Goal: Task Accomplishment & Management: Use online tool/utility

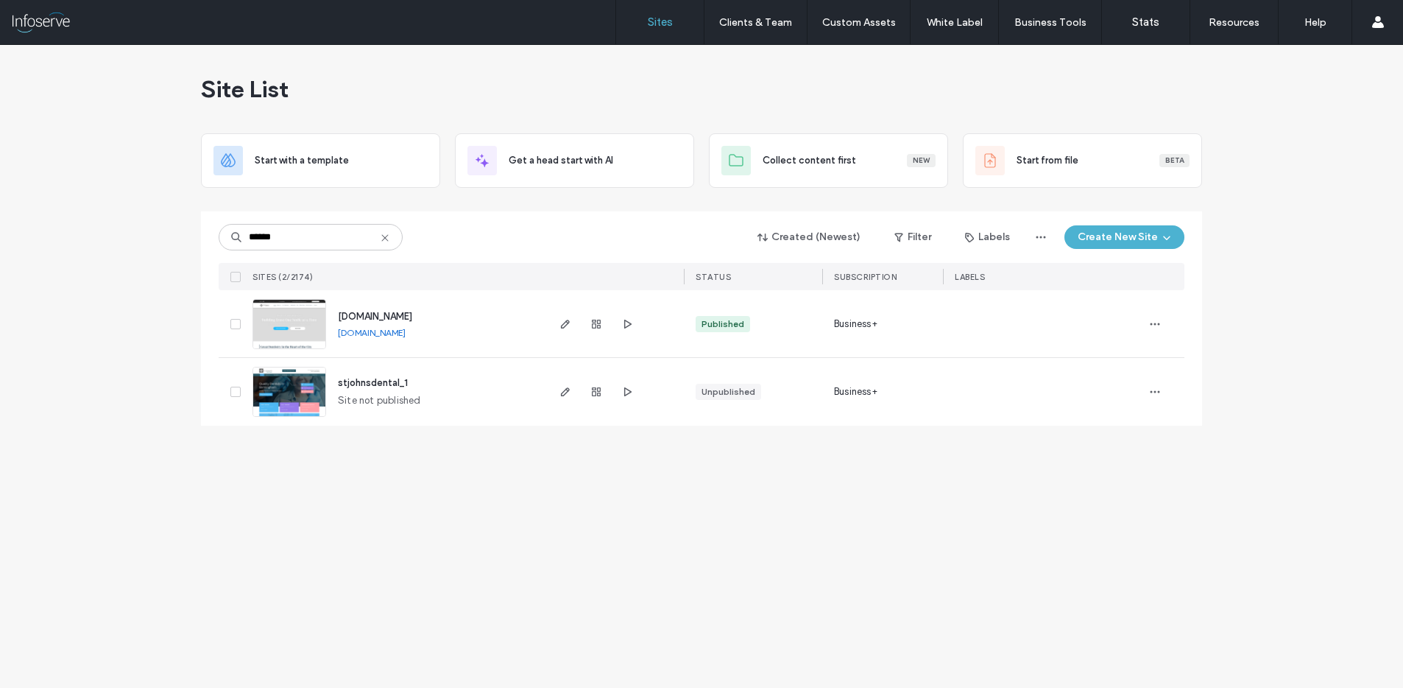
type input "******"
click at [412, 318] on span "www.stjohnsdentalpractice.com" at bounding box center [375, 316] width 74 height 11
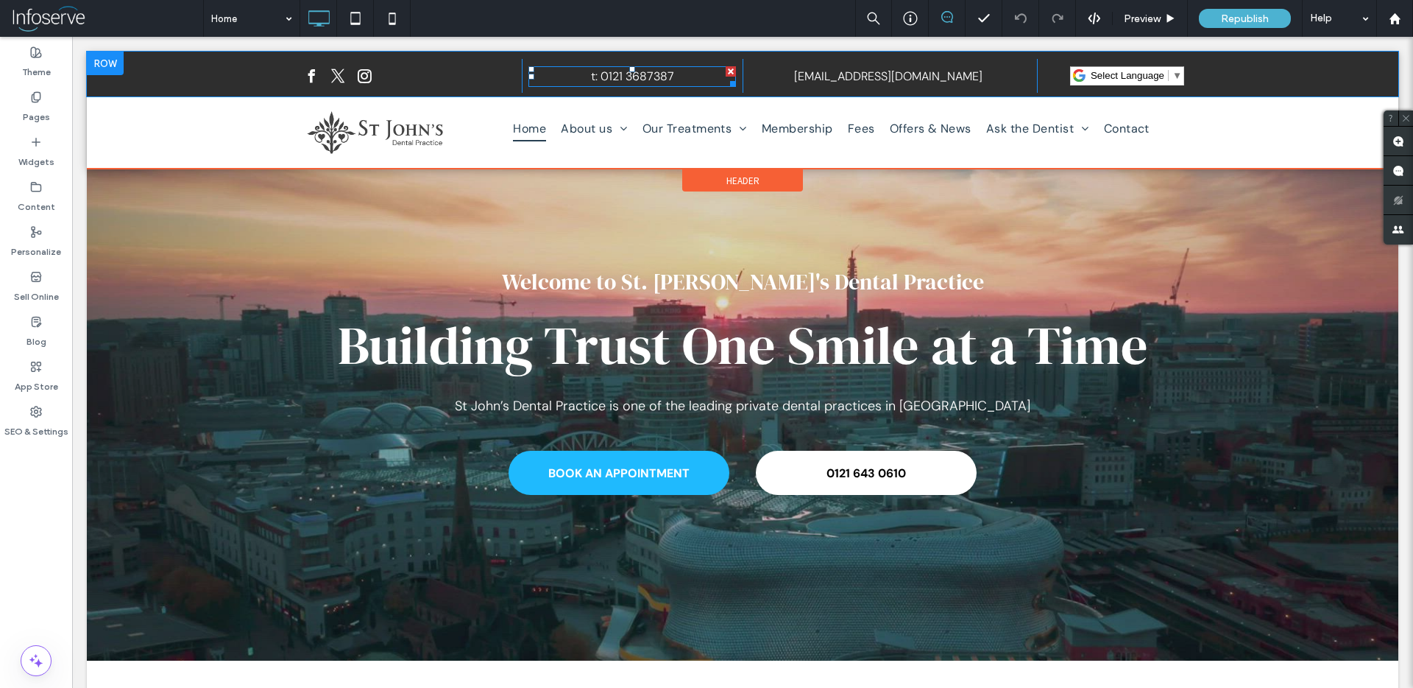
click at [615, 81] on link "0121 3687387" at bounding box center [638, 75] width 74 height 15
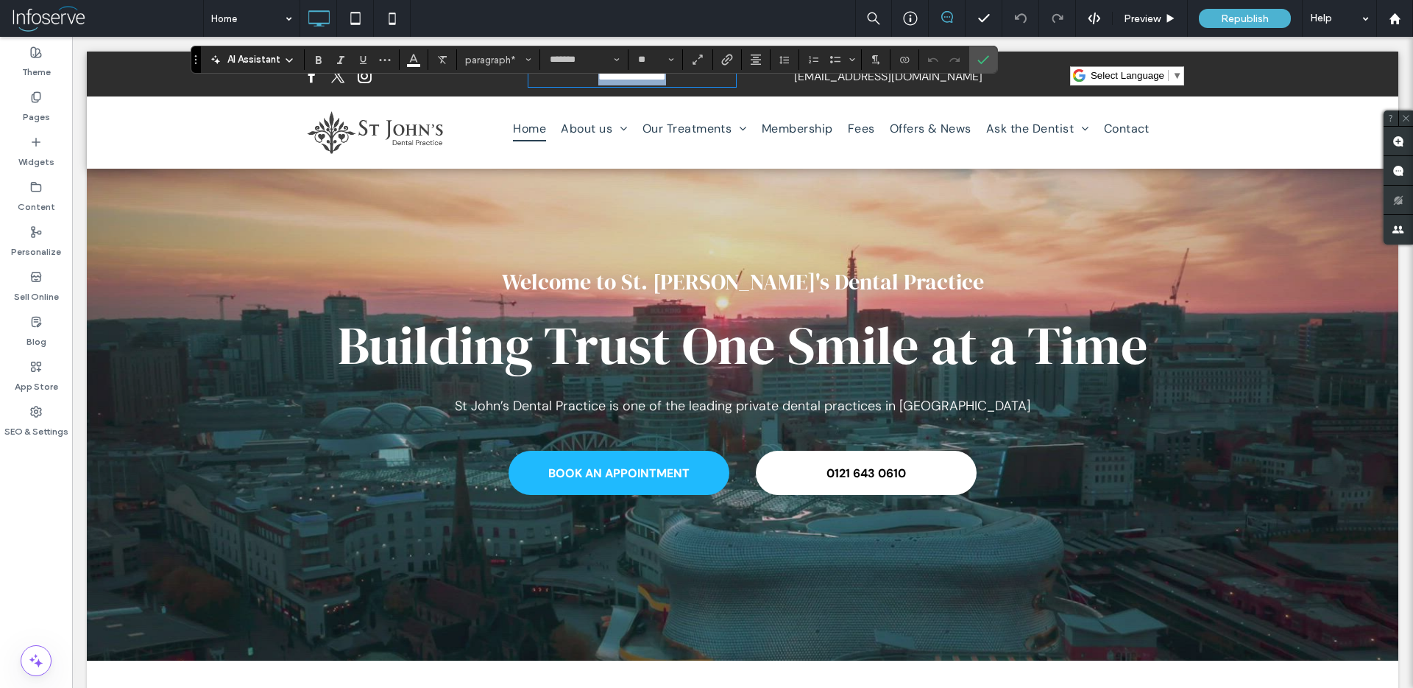
click at [645, 82] on link "**********" at bounding box center [639, 76] width 54 height 11
click at [615, 78] on link "**********" at bounding box center [639, 76] width 54 height 11
drag, startPoint x: 599, startPoint y: 80, endPoint x: 675, endPoint y: 80, distance: 75.8
click at [675, 80] on p "**********" at bounding box center [633, 77] width 208 height 18
type input "**"
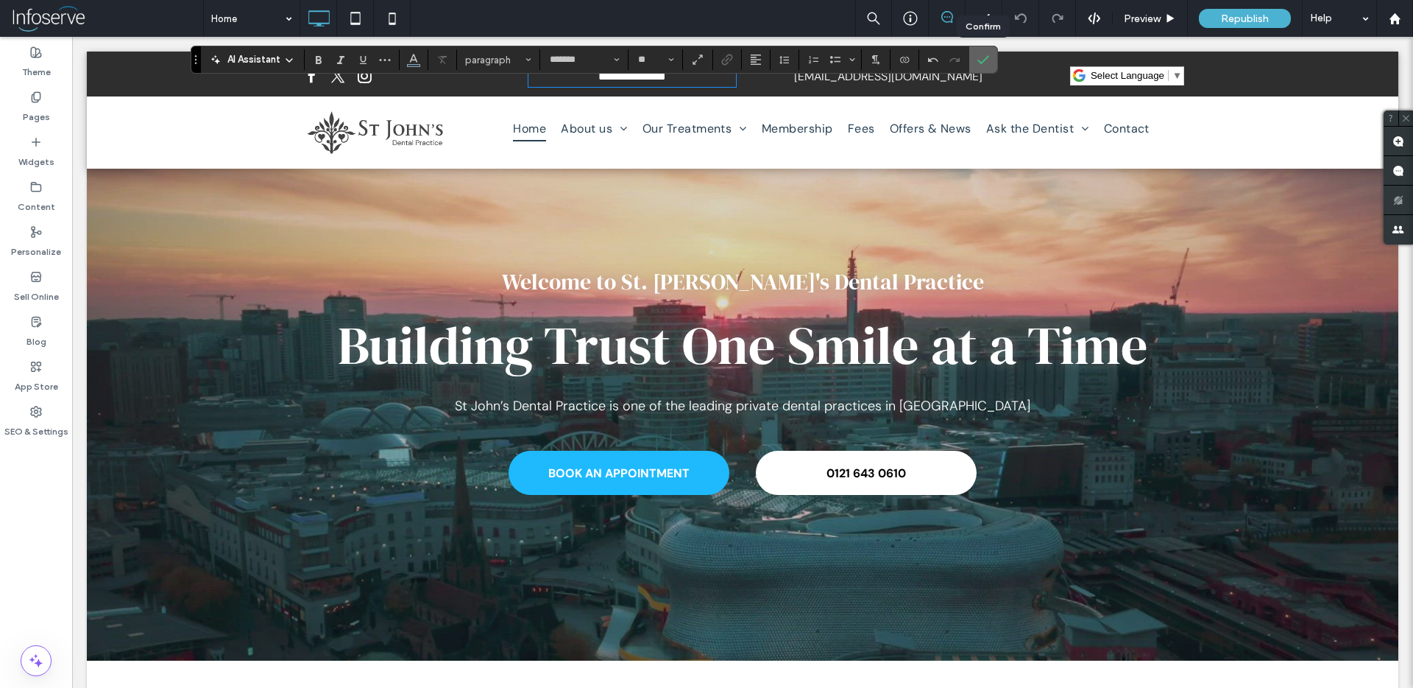
click at [981, 60] on icon "Confirm" at bounding box center [984, 60] width 12 height 12
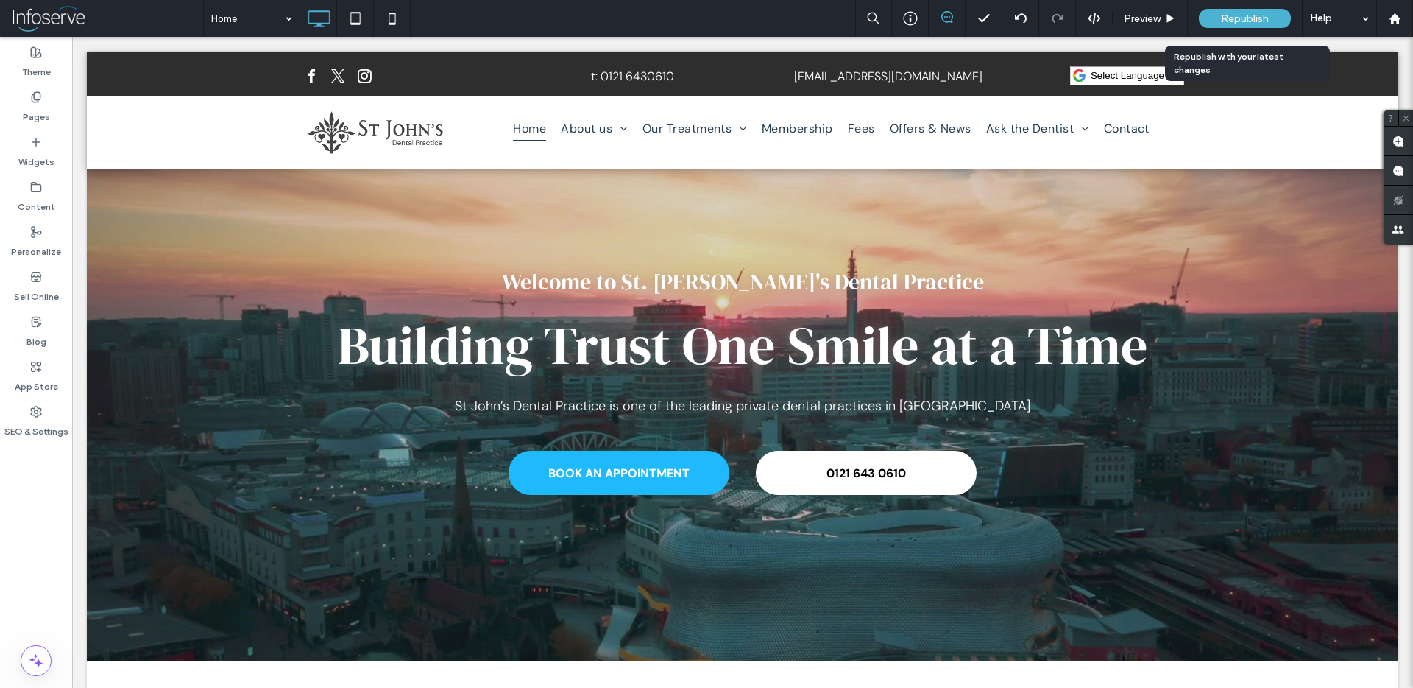
click at [1246, 16] on span "Republish" at bounding box center [1245, 19] width 48 height 13
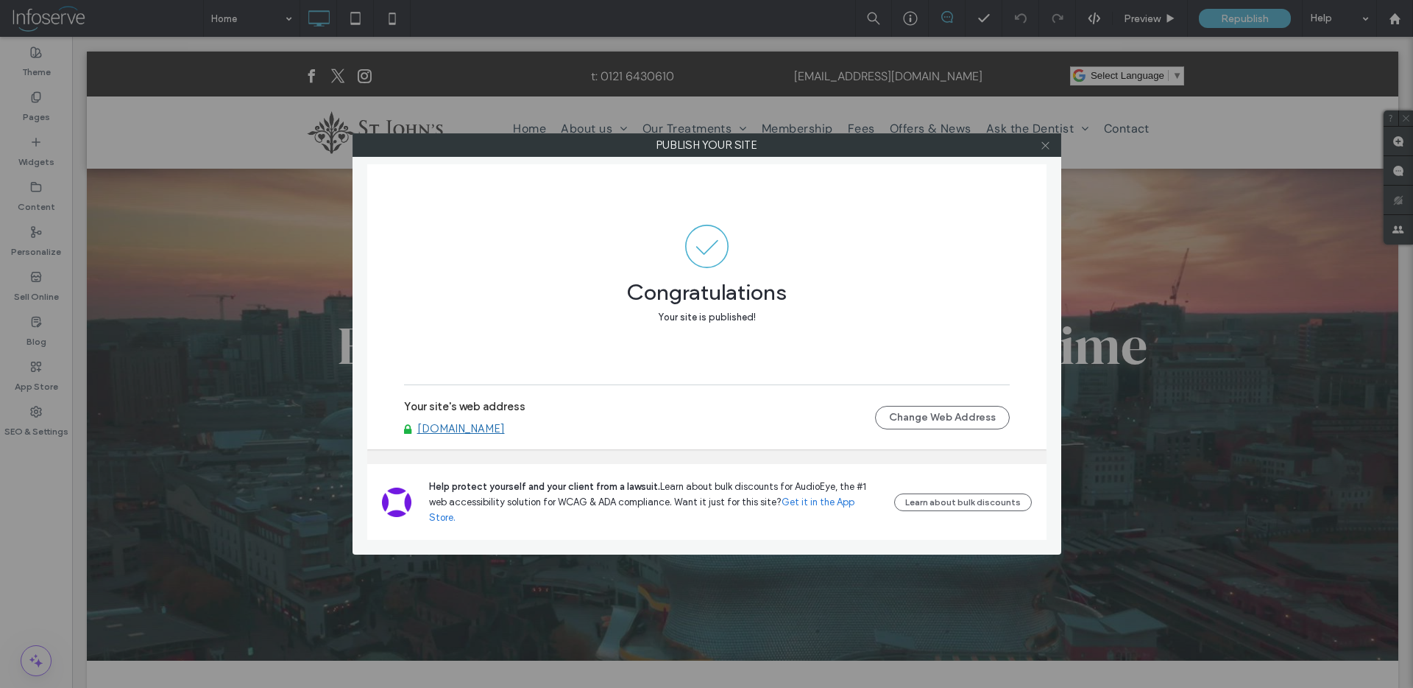
click at [1050, 140] on icon at bounding box center [1045, 145] width 11 height 11
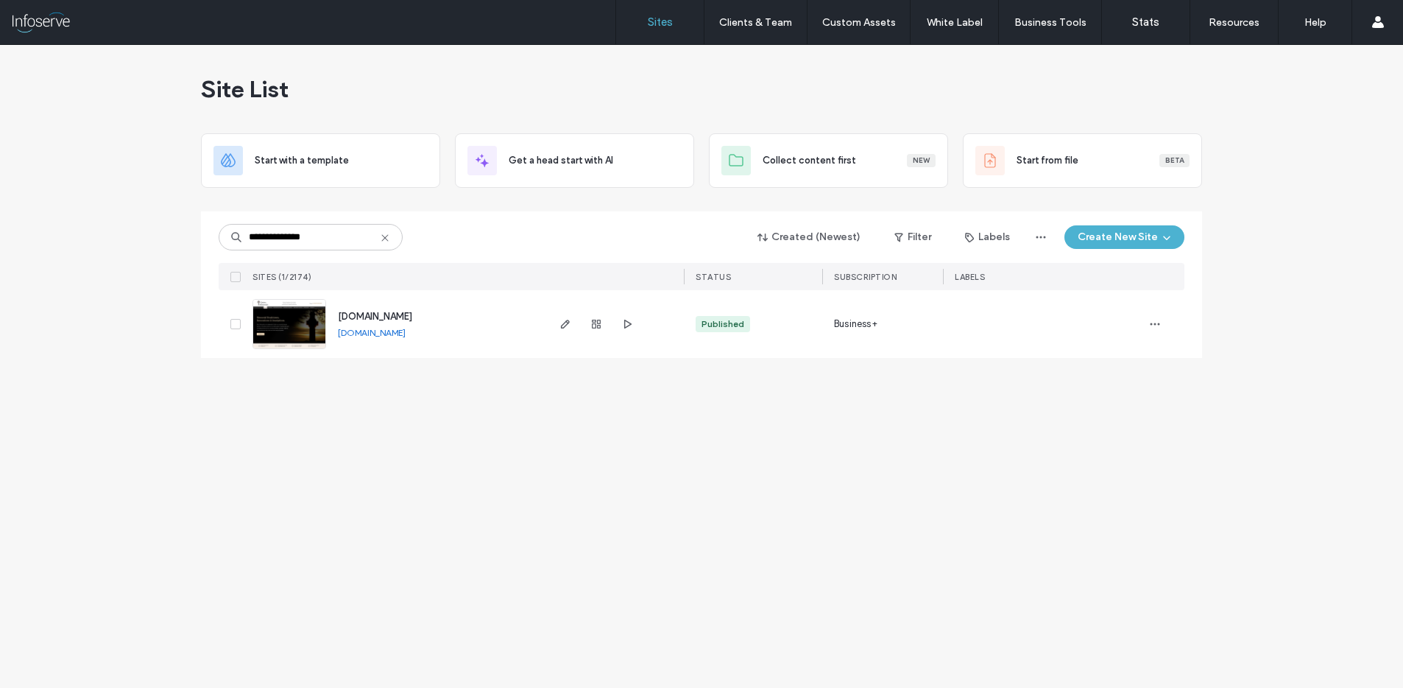
click at [412, 314] on span "www.quinnmemorials.co.uk" at bounding box center [375, 316] width 74 height 11
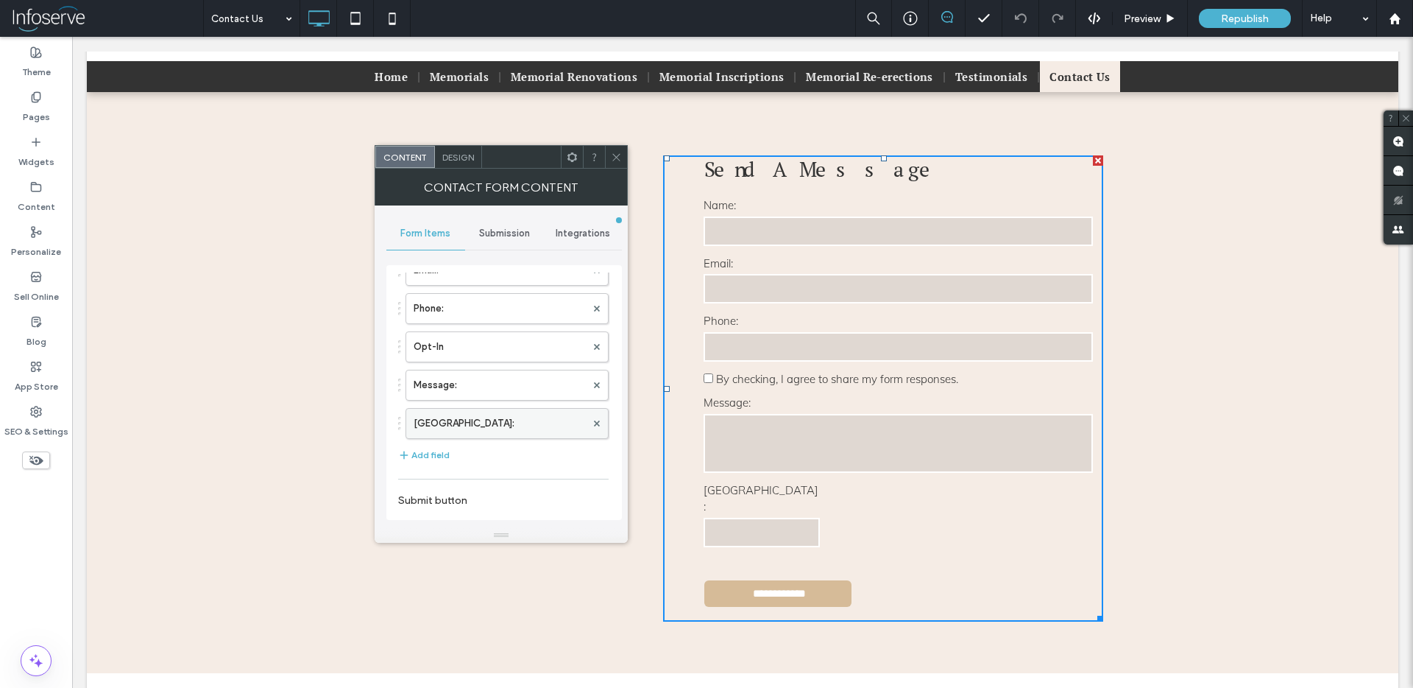
scroll to position [88, 0]
drag, startPoint x: 458, startPoint y: 423, endPoint x: 465, endPoint y: 470, distance: 47.7
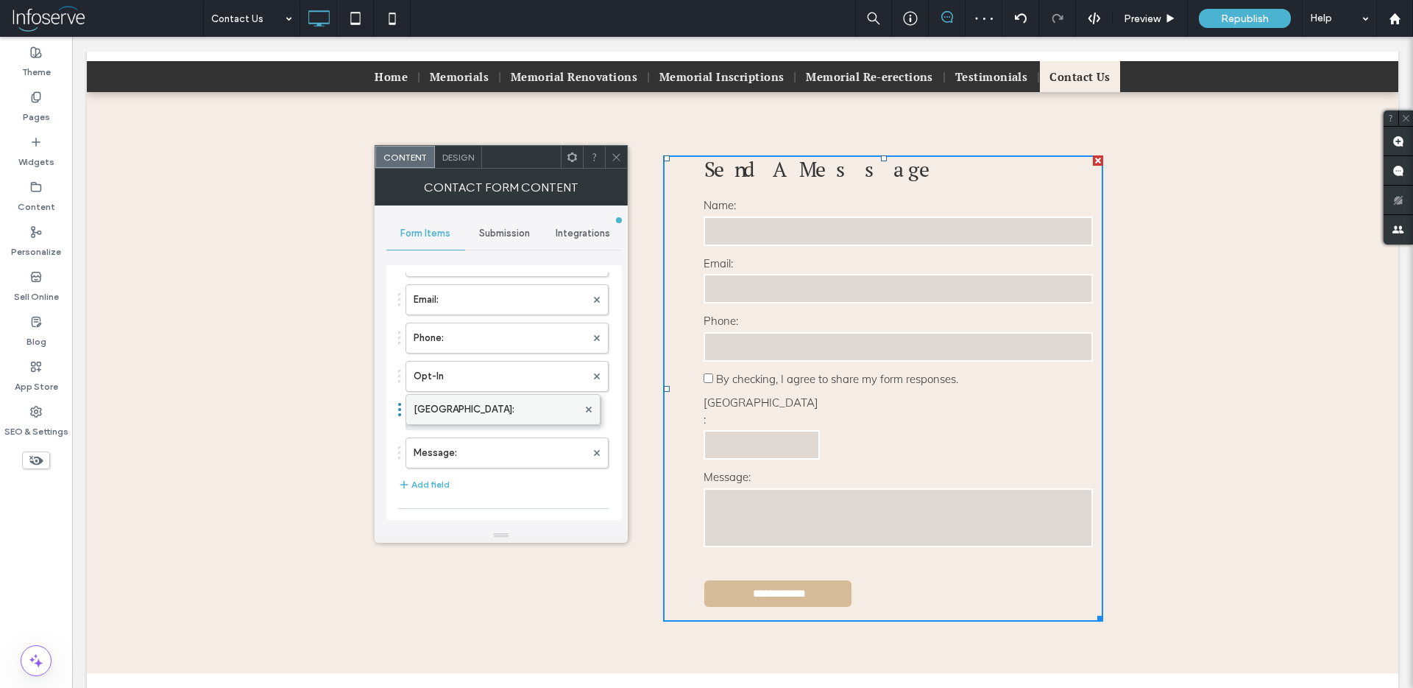
drag, startPoint x: 463, startPoint y: 417, endPoint x: 470, endPoint y: 404, distance: 14.5
drag, startPoint x: 457, startPoint y: 378, endPoint x: 459, endPoint y: 414, distance: 36.1
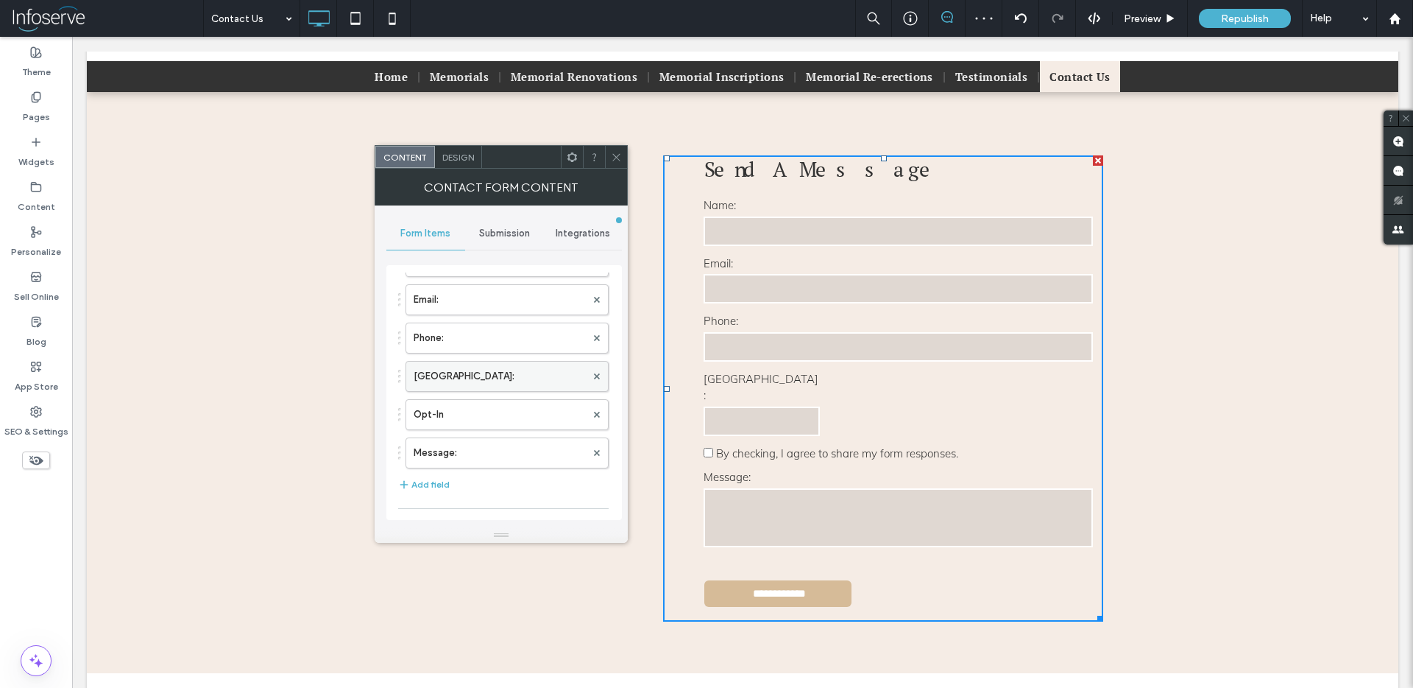
click at [475, 377] on label "New Field:" at bounding box center [500, 375] width 172 height 29
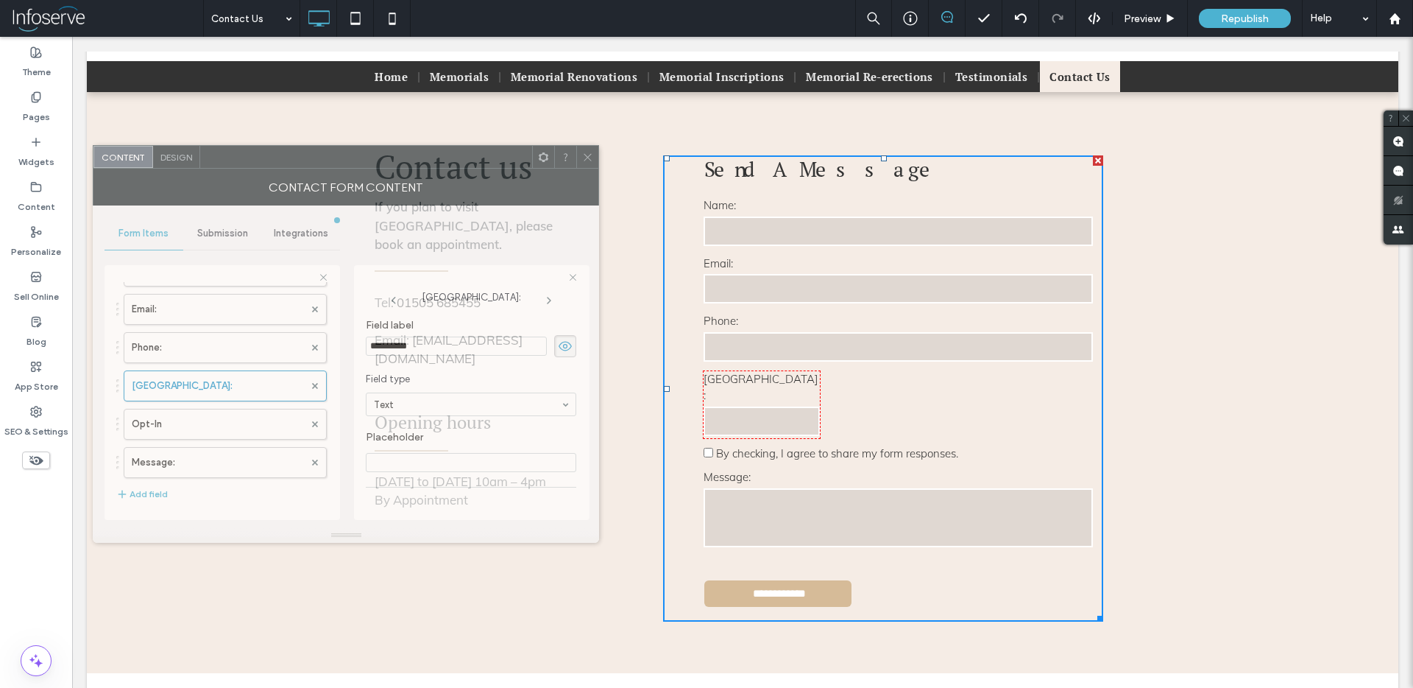
drag, startPoint x: 553, startPoint y: 152, endPoint x: 271, endPoint y: 152, distance: 281.9
click at [271, 152] on div at bounding box center [366, 157] width 332 height 22
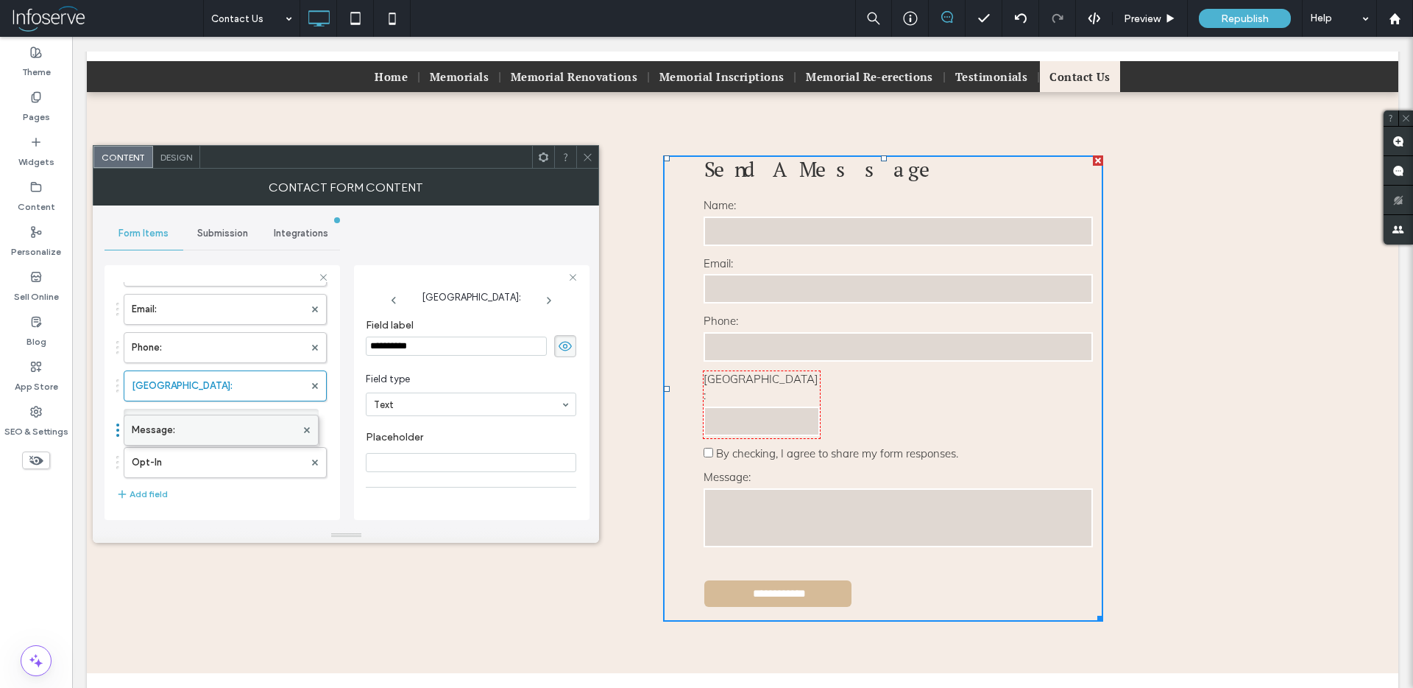
drag, startPoint x: 206, startPoint y: 462, endPoint x: 222, endPoint y: 417, distance: 47.7
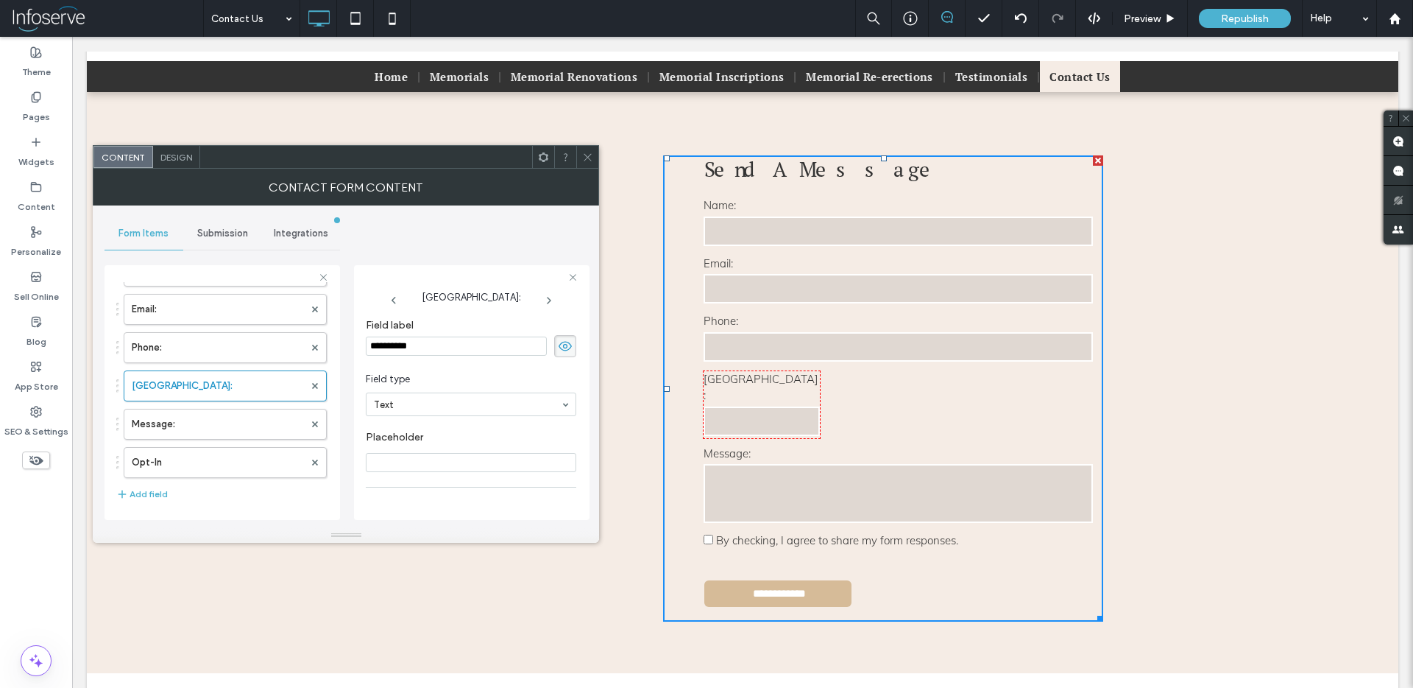
click at [395, 346] on input "**********" at bounding box center [456, 345] width 181 height 19
paste input "*******"
type input "**********"
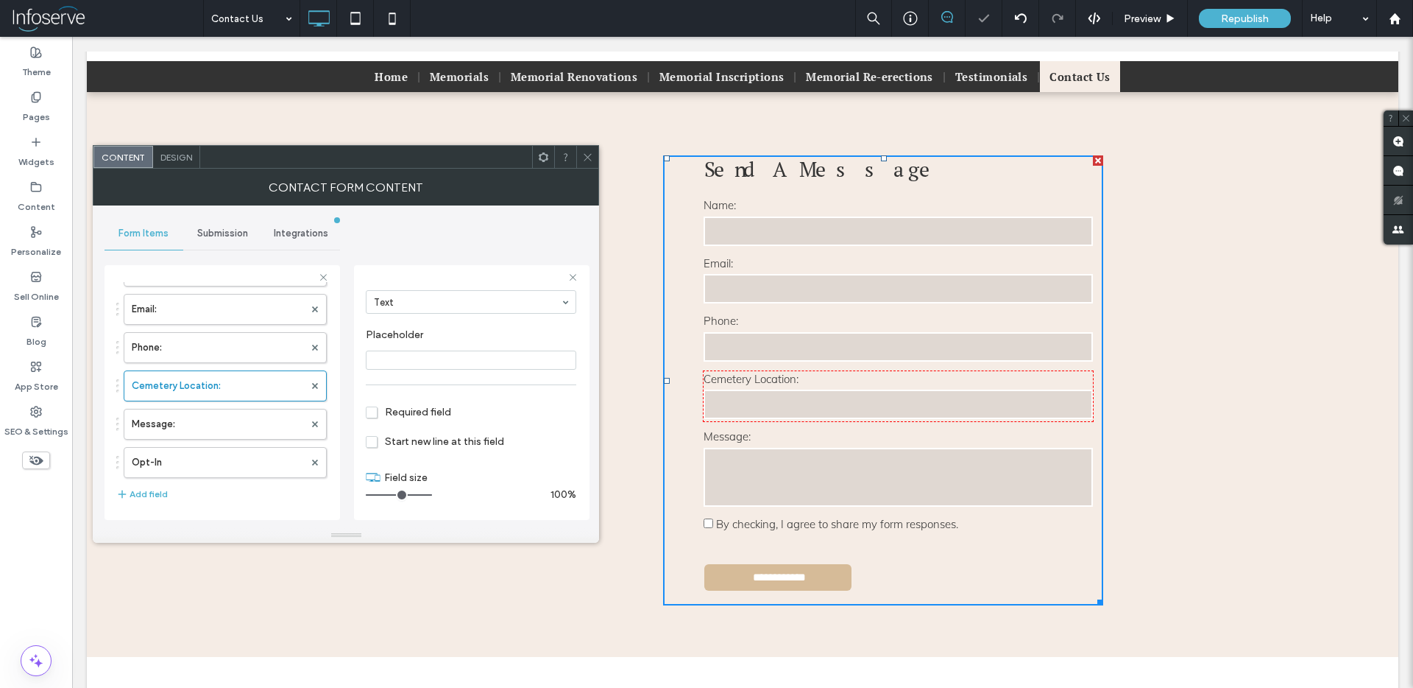
drag, startPoint x: 385, startPoint y: 494, endPoint x: 436, endPoint y: 490, distance: 51.0
type input "**"
click at [432, 494] on input "range" at bounding box center [399, 494] width 66 height 1
click at [183, 351] on label "Phone:" at bounding box center [218, 347] width 172 height 29
click at [202, 389] on label "Cemetery Location:" at bounding box center [218, 385] width 172 height 29
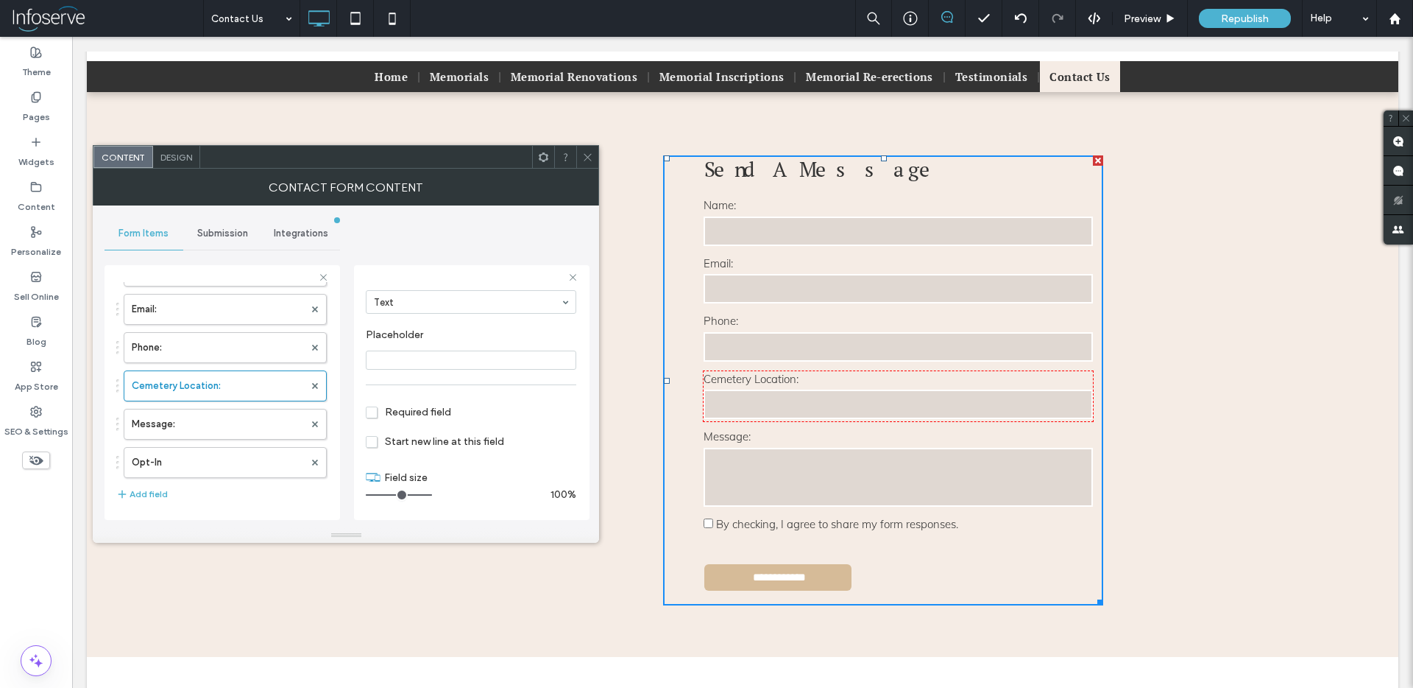
click at [378, 417] on span "Required field" at bounding box center [408, 412] width 85 height 13
click at [372, 413] on span "Required field" at bounding box center [408, 412] width 85 height 13
click at [219, 431] on label "Message:" at bounding box center [218, 423] width 172 height 29
click at [211, 392] on label "Cemetery Location:" at bounding box center [218, 385] width 172 height 29
click at [206, 350] on label "Phone:" at bounding box center [218, 347] width 172 height 29
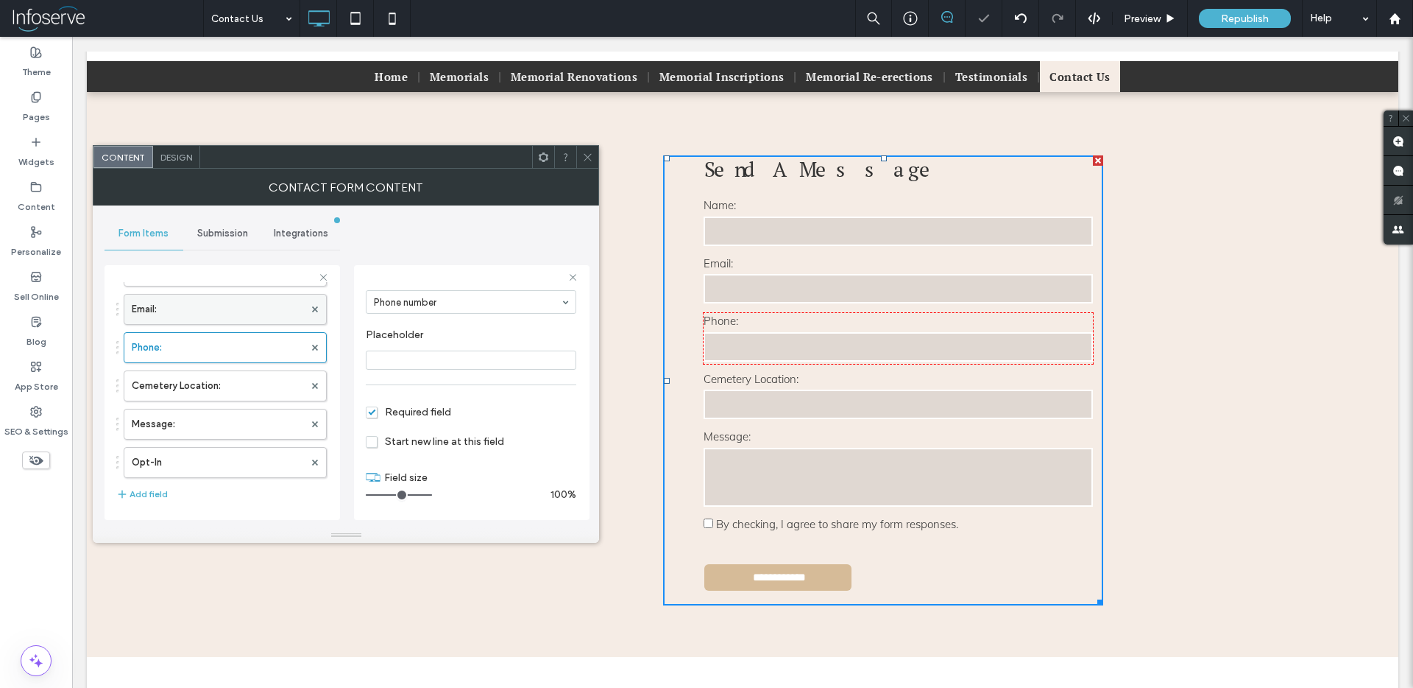
click at [205, 310] on label "Email:" at bounding box center [218, 308] width 172 height 29
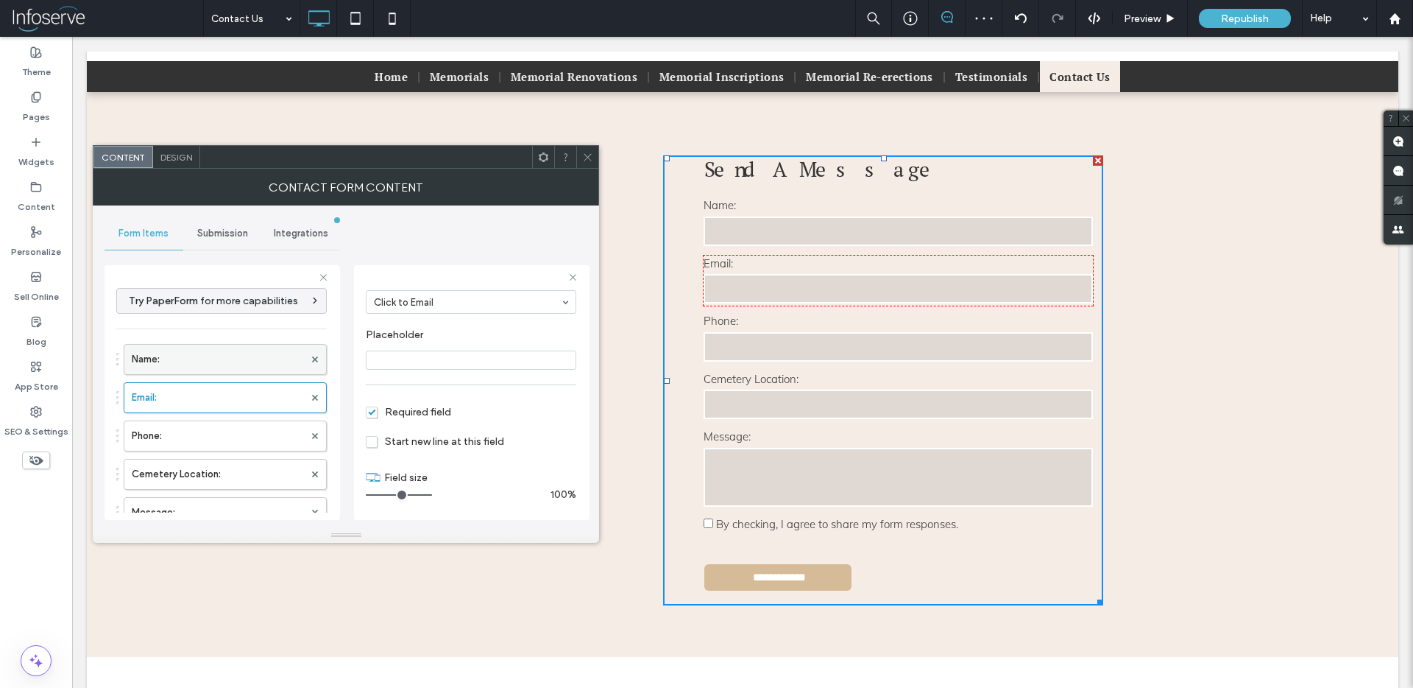
click at [205, 353] on label "Name:" at bounding box center [218, 358] width 172 height 29
click at [205, 387] on label "Email:" at bounding box center [218, 397] width 172 height 29
click at [199, 435] on label "Phone:" at bounding box center [218, 435] width 172 height 29
click at [207, 484] on label "Cemetery Location:" at bounding box center [218, 473] width 172 height 29
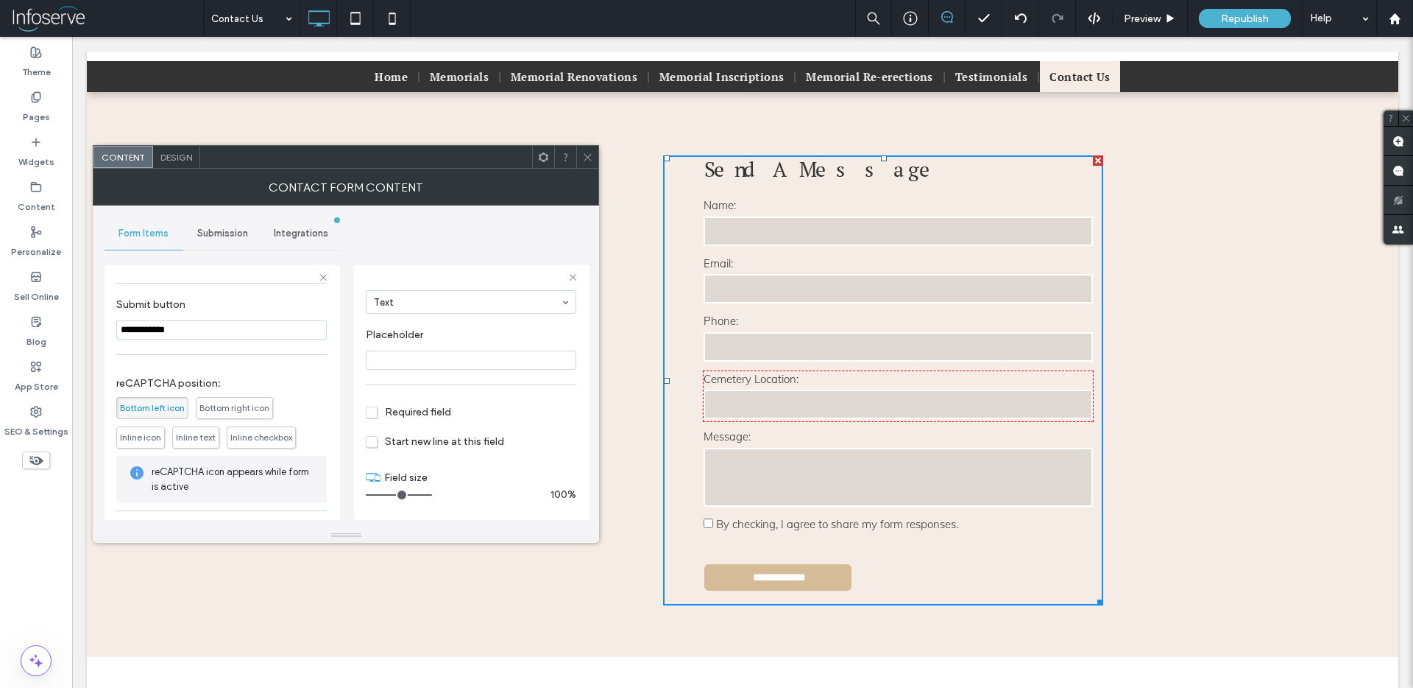
scroll to position [353, 0]
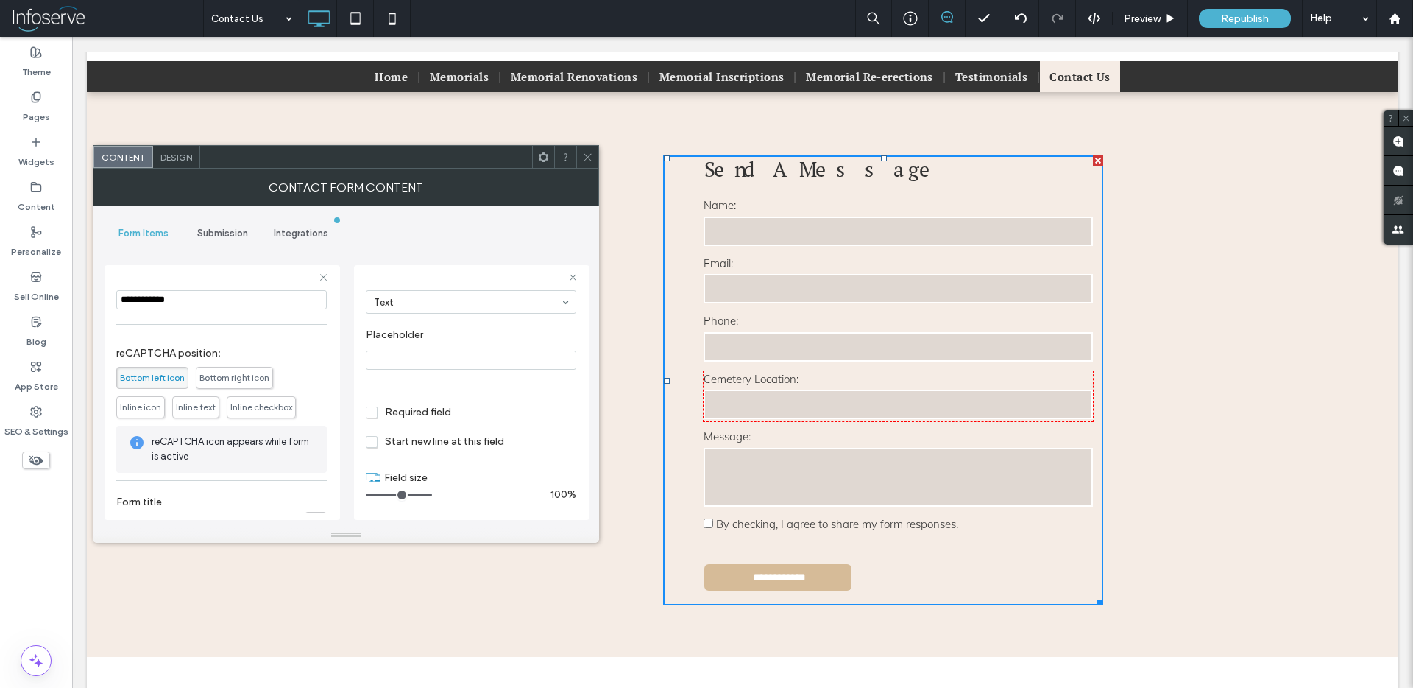
click at [589, 155] on use at bounding box center [587, 156] width 7 height 7
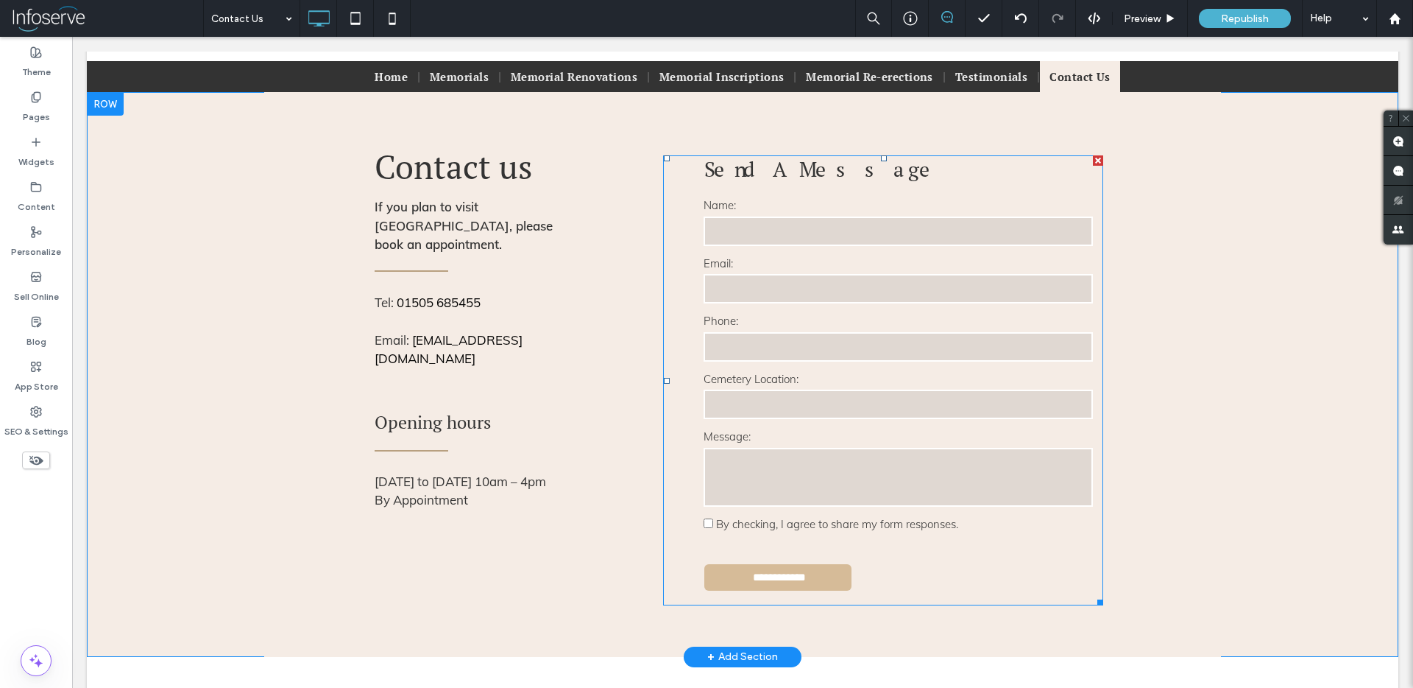
click at [858, 407] on input "text" at bounding box center [899, 403] width 390 height 29
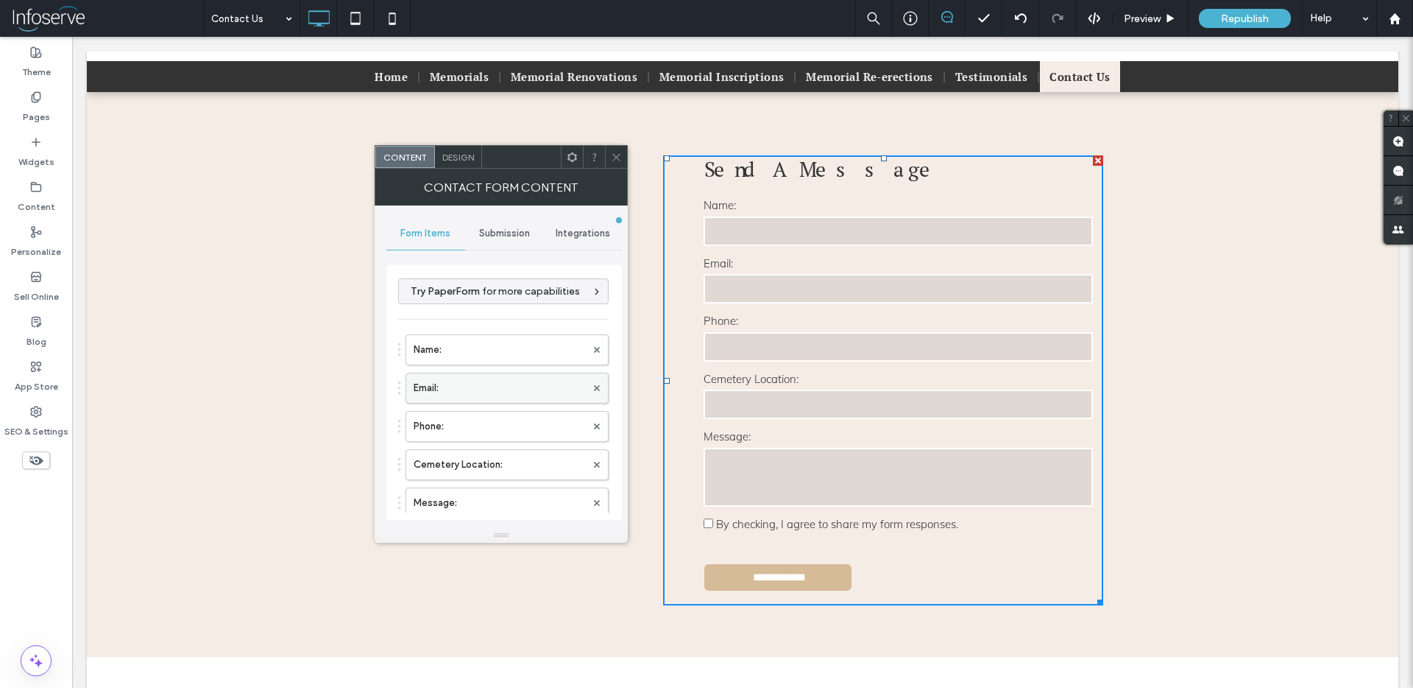
click at [443, 389] on label "Email:" at bounding box center [500, 387] width 172 height 29
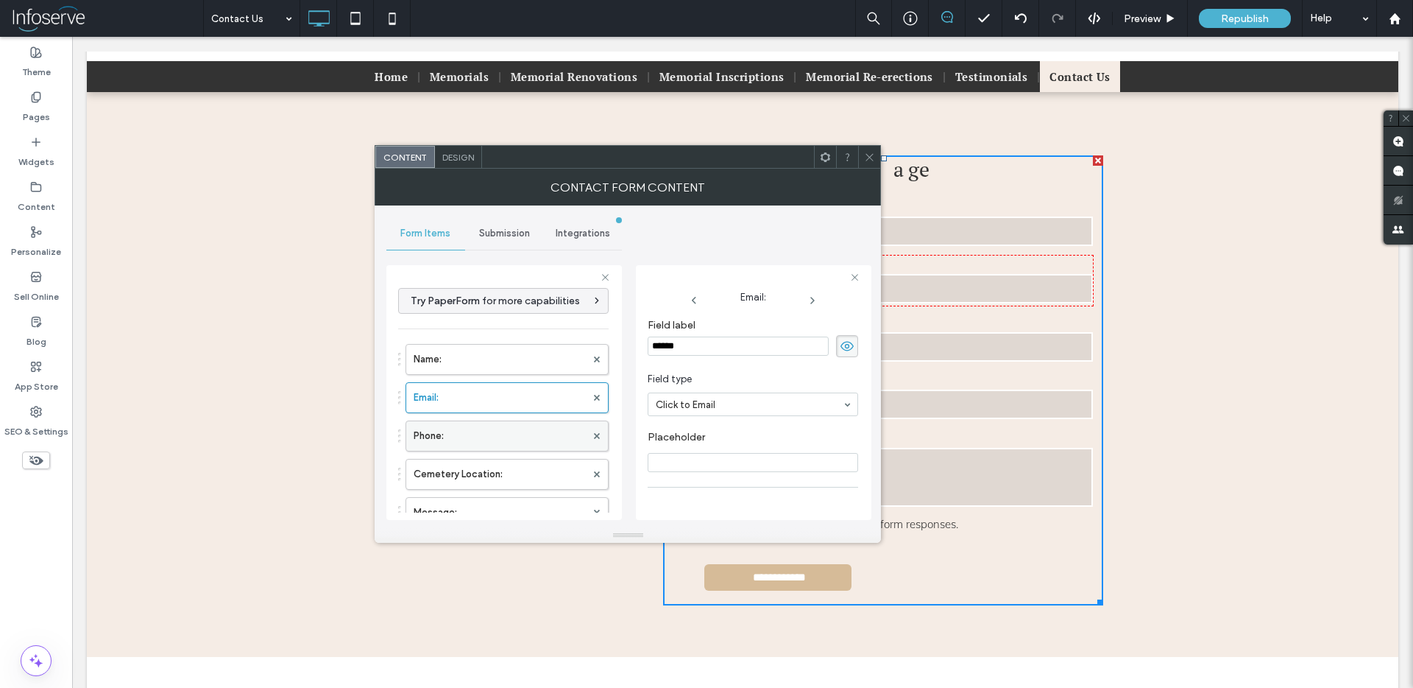
click at [456, 441] on label "Phone:" at bounding box center [500, 435] width 172 height 29
click at [468, 472] on label "Cemetery Location:" at bounding box center [500, 473] width 172 height 29
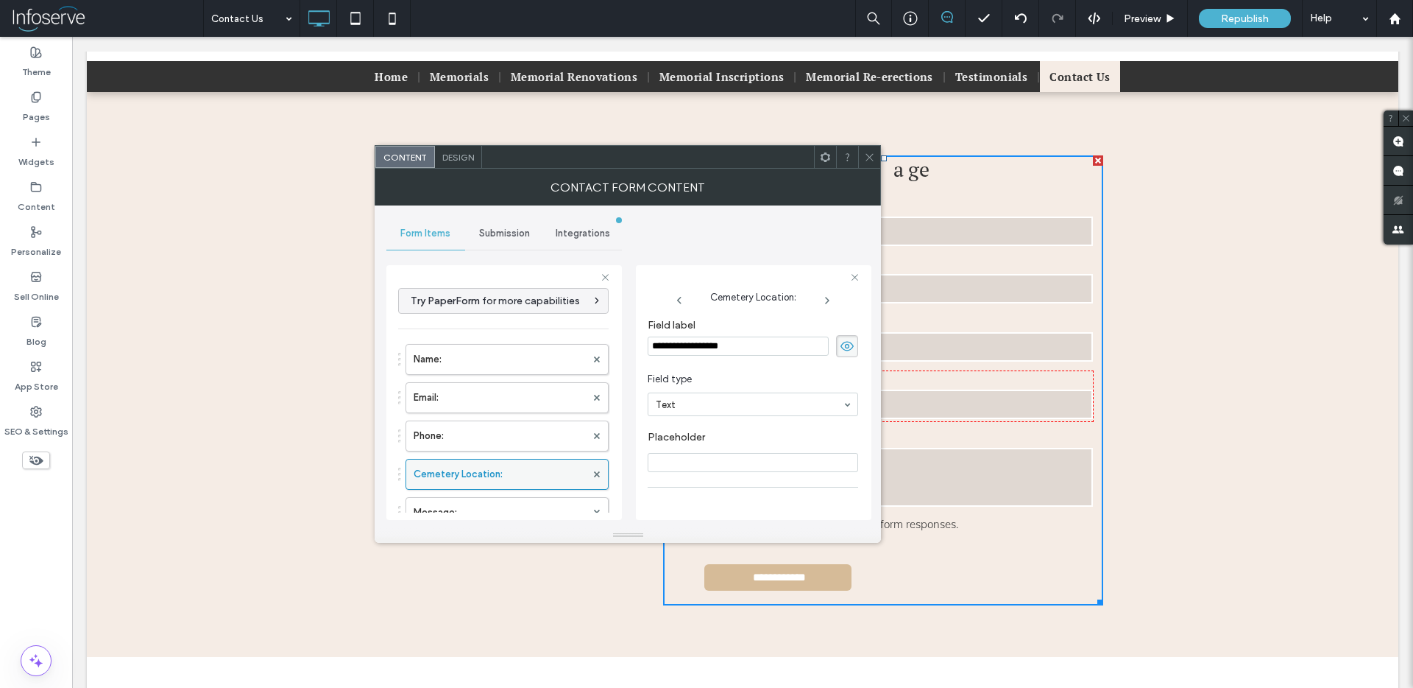
scroll to position [88, 0]
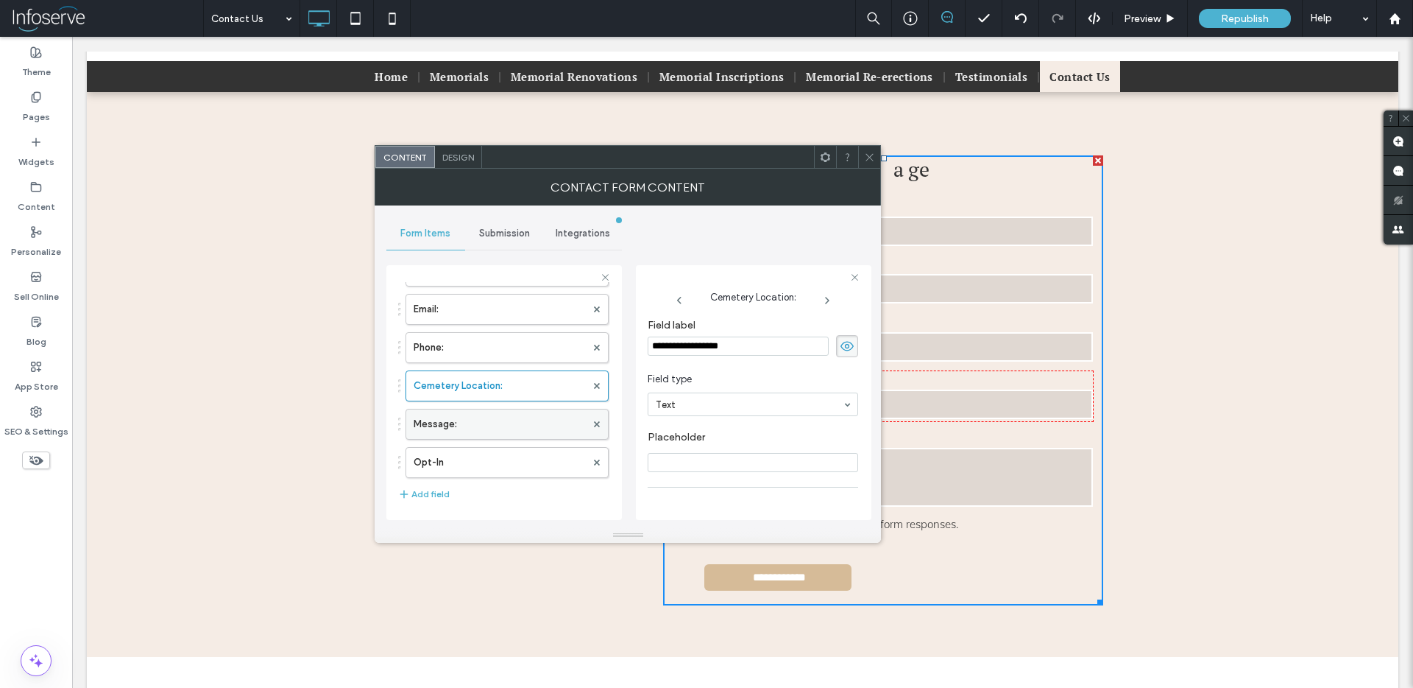
click at [475, 414] on label "Message:" at bounding box center [500, 423] width 172 height 29
click at [476, 381] on label "Cemetery Location:" at bounding box center [500, 385] width 172 height 29
click at [476, 354] on label "Phone:" at bounding box center [500, 347] width 172 height 29
click at [462, 388] on label "Cemetery Location:" at bounding box center [500, 385] width 172 height 29
click at [704, 401] on input at bounding box center [749, 404] width 187 height 10
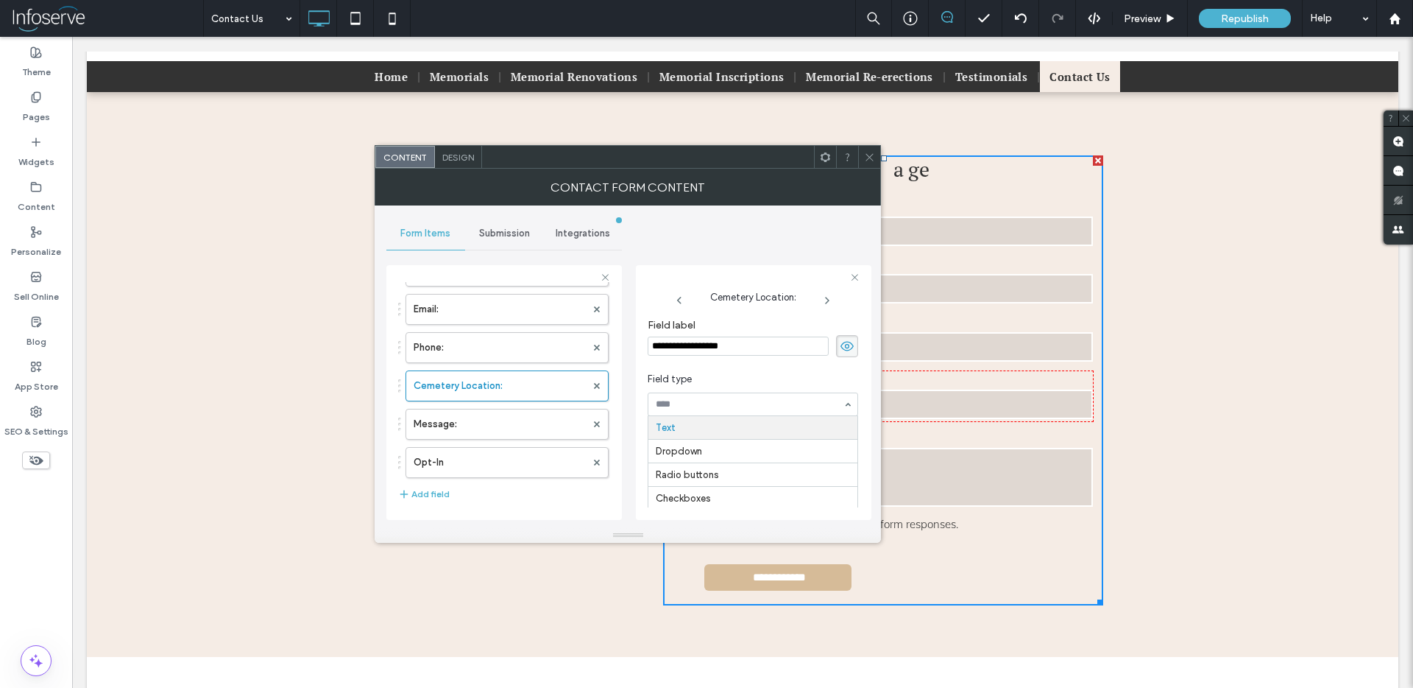
click at [720, 381] on span "Field type" at bounding box center [750, 379] width 205 height 15
drag, startPoint x: 675, startPoint y: 157, endPoint x: 475, endPoint y: 160, distance: 200.3
click at [482, 160] on div at bounding box center [648, 157] width 332 height 22
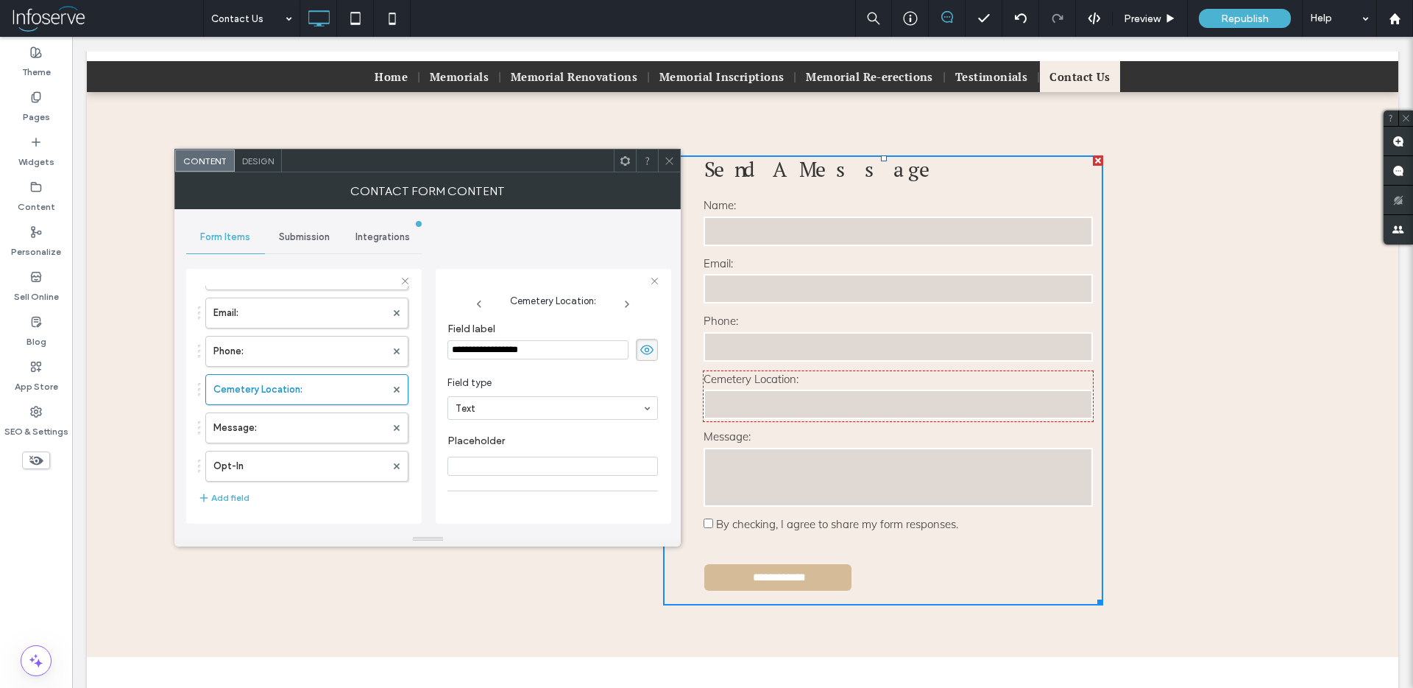
click at [672, 163] on icon at bounding box center [669, 160] width 11 height 11
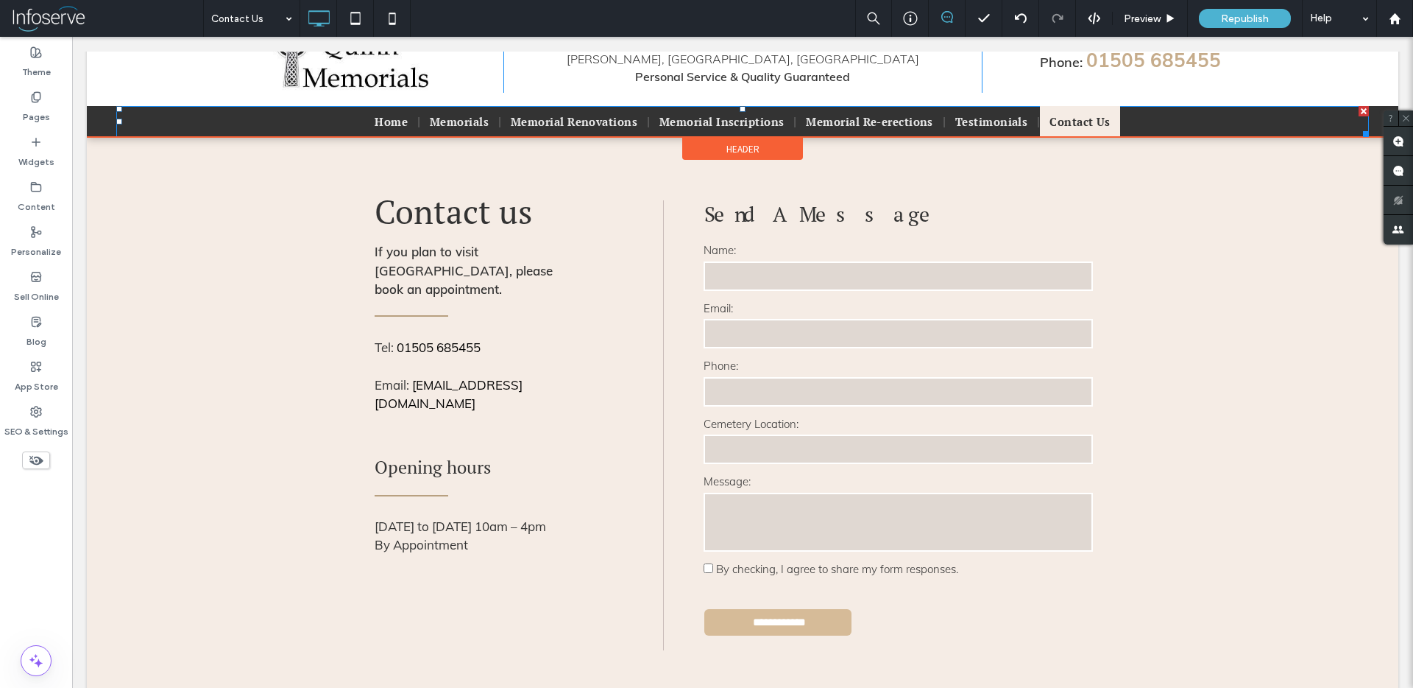
scroll to position [0, 0]
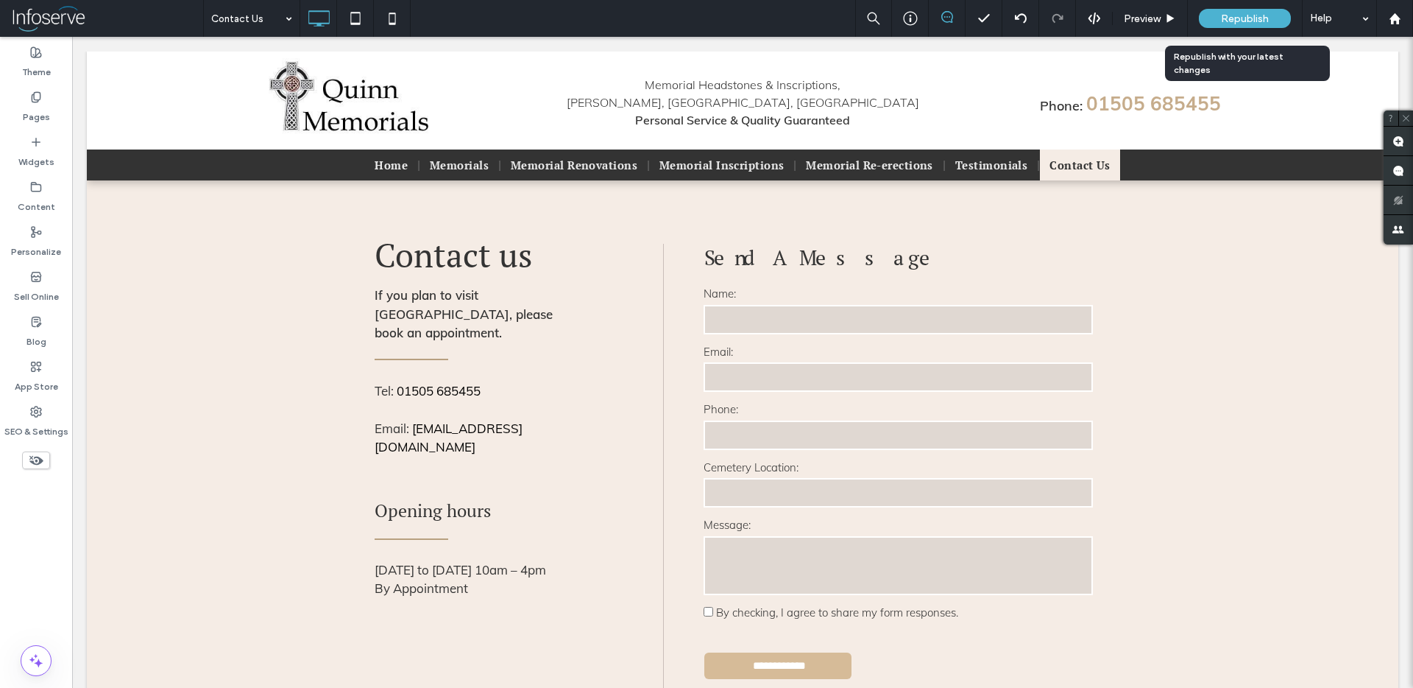
click at [1227, 21] on span "Republish" at bounding box center [1245, 19] width 48 height 13
